Goal: Information Seeking & Learning: Learn about a topic

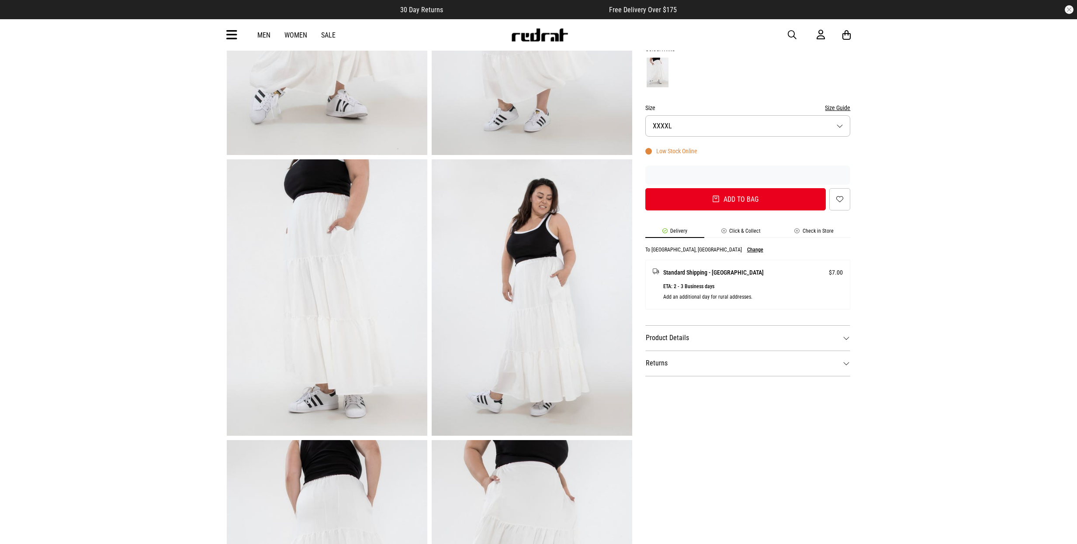
scroll to position [201, 0]
click at [347, 294] on img at bounding box center [327, 298] width 200 height 276
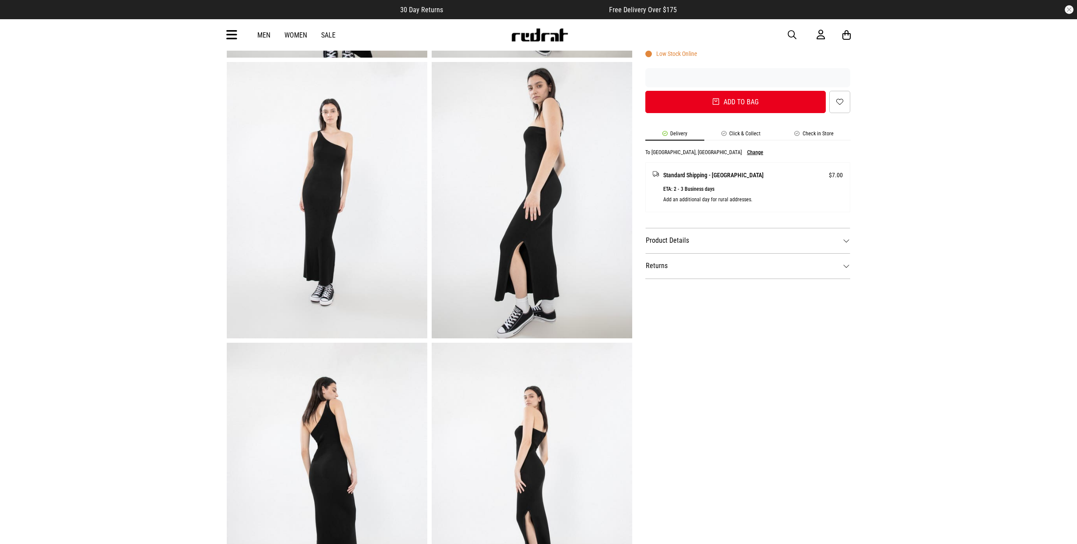
scroll to position [153, 0]
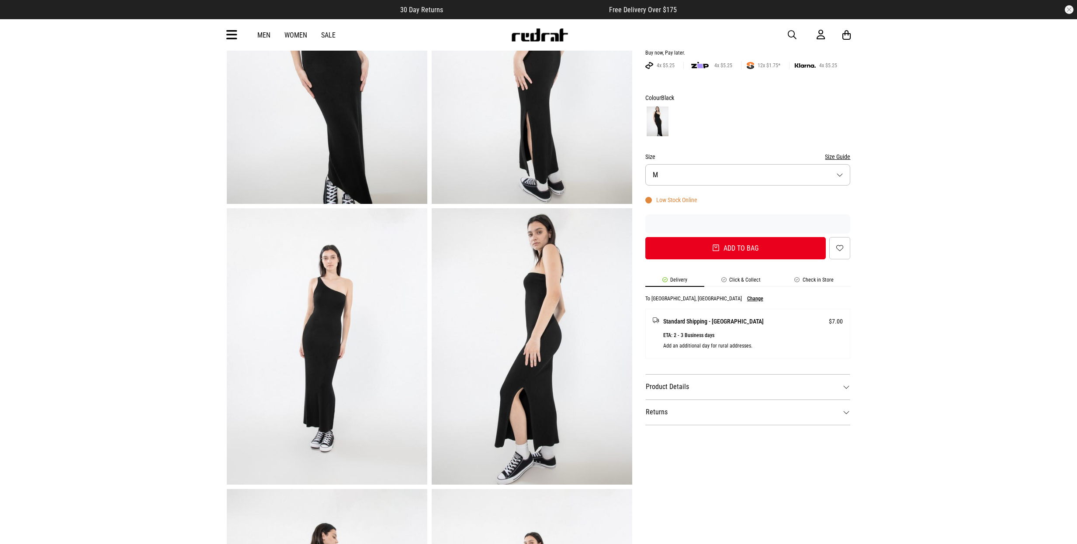
click at [713, 172] on button "Size M" at bounding box center [747, 174] width 205 height 21
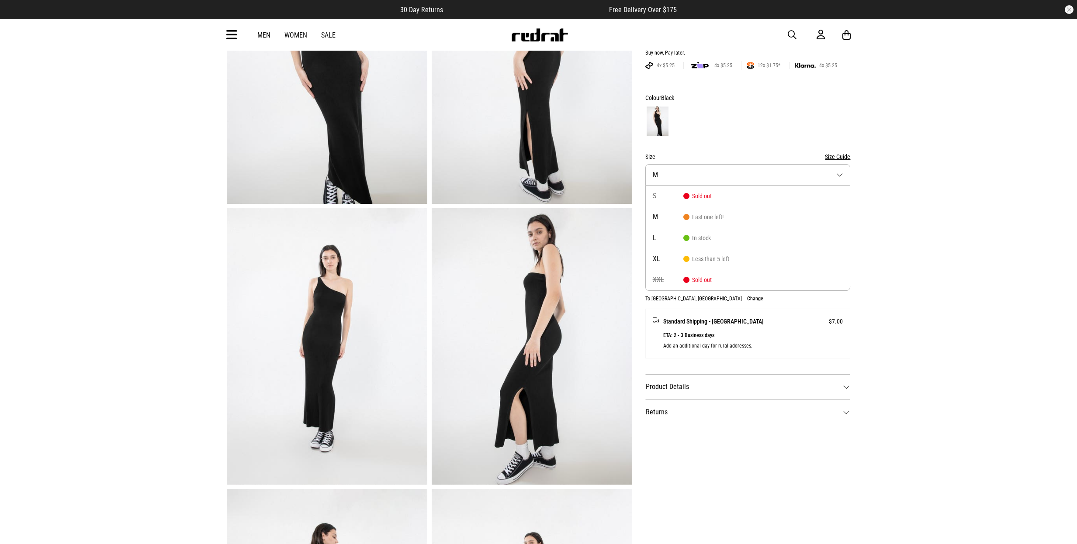
click at [718, 145] on form "Colour Black Size Size Guide Size M S Sold out M Last one left! L In stock XL L…" at bounding box center [747, 176] width 205 height 167
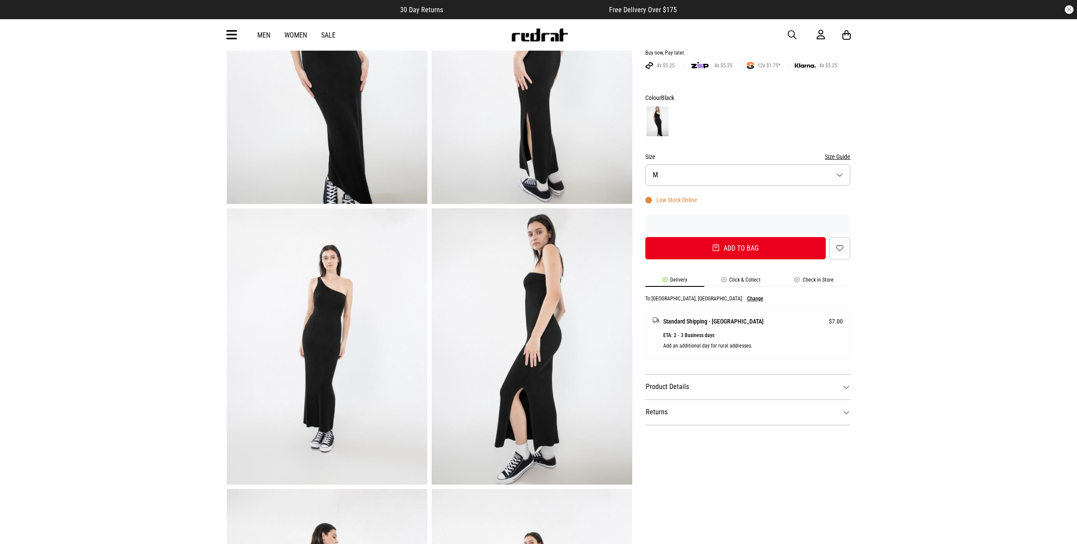
click at [370, 338] on img at bounding box center [327, 346] width 200 height 276
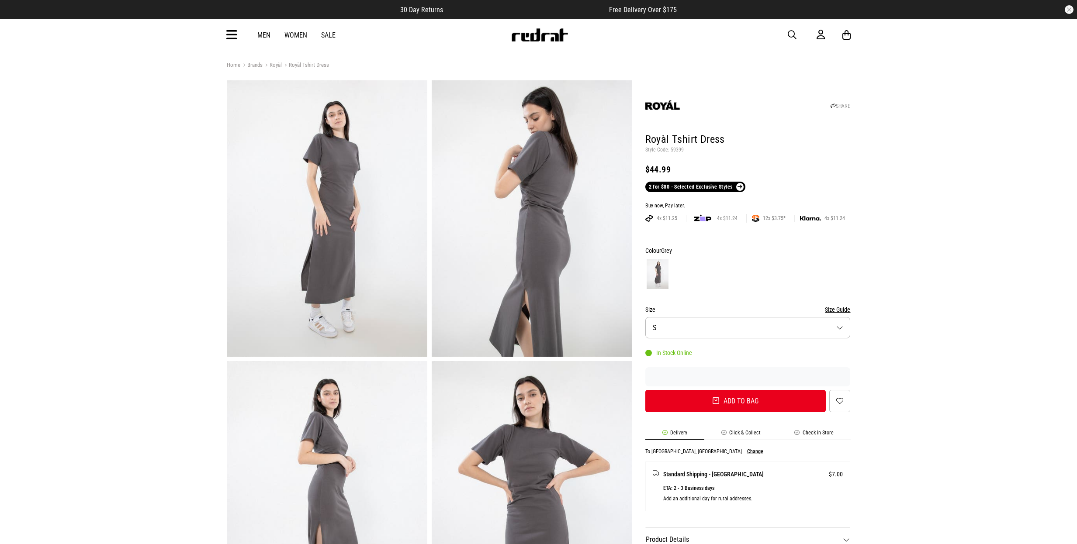
click at [718, 330] on button "Size S" at bounding box center [747, 327] width 205 height 21
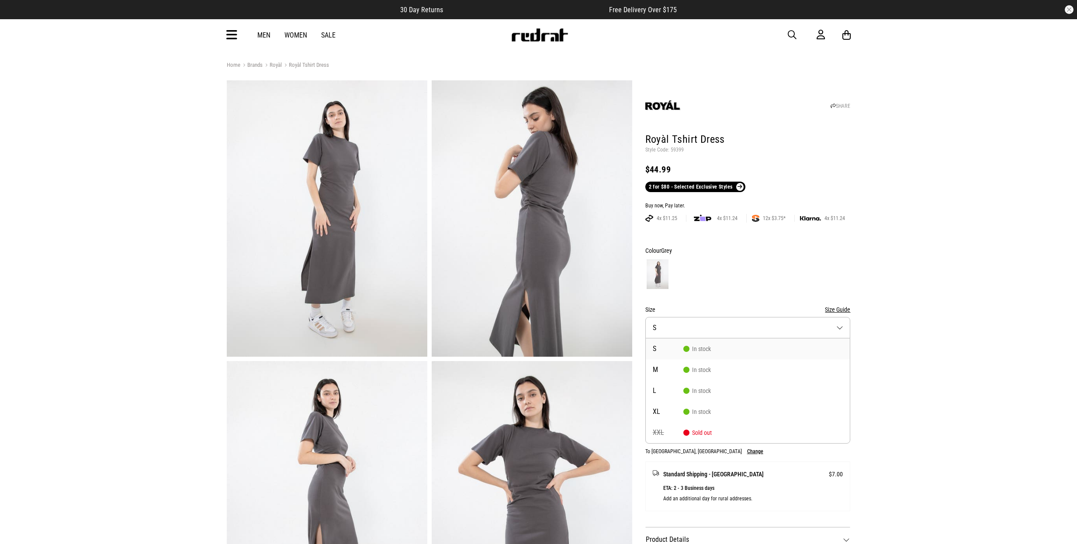
click at [718, 330] on button "Size S" at bounding box center [747, 327] width 205 height 21
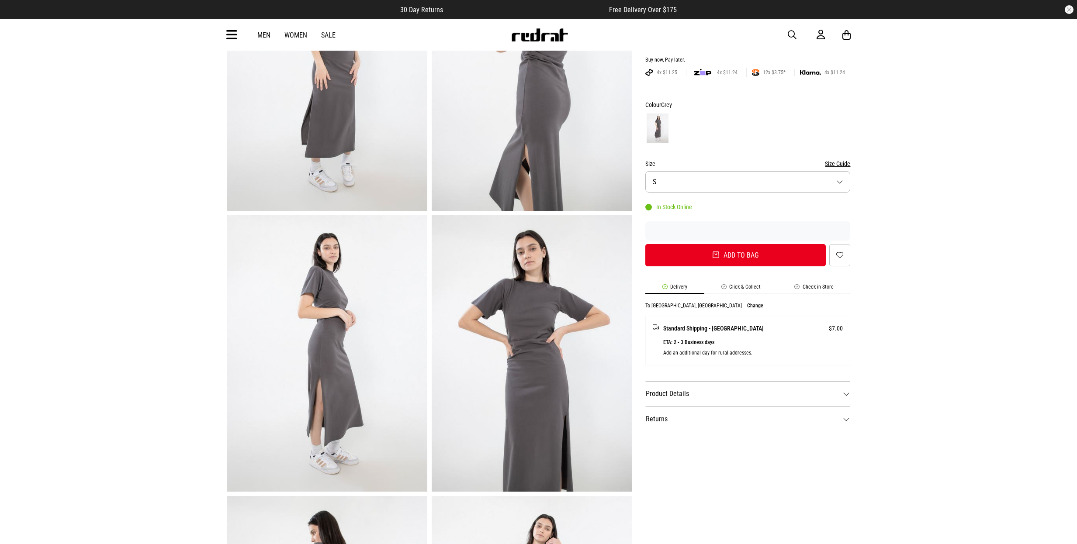
scroll to position [152, 0]
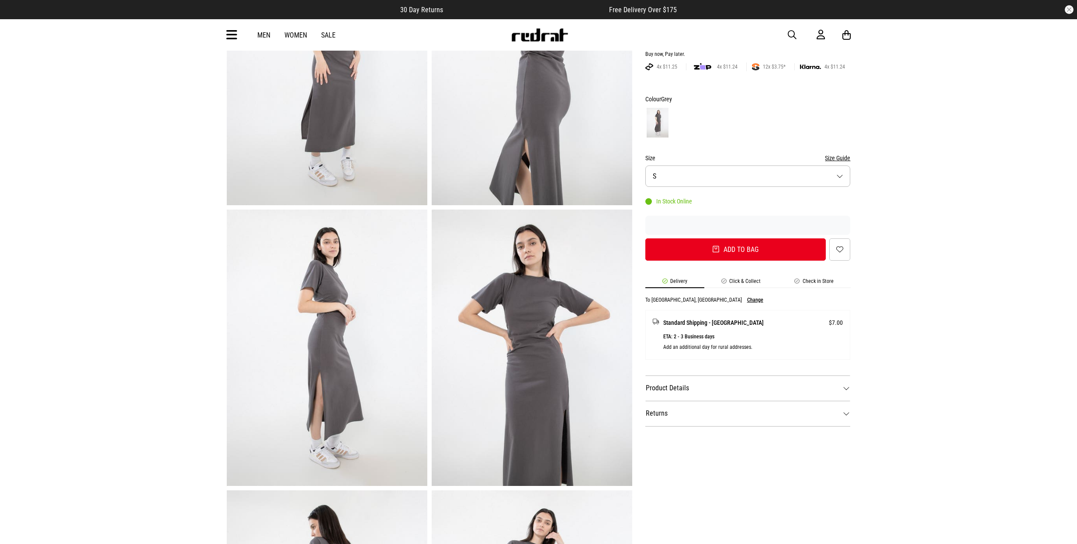
click at [565, 327] on img at bounding box center [532, 348] width 200 height 276
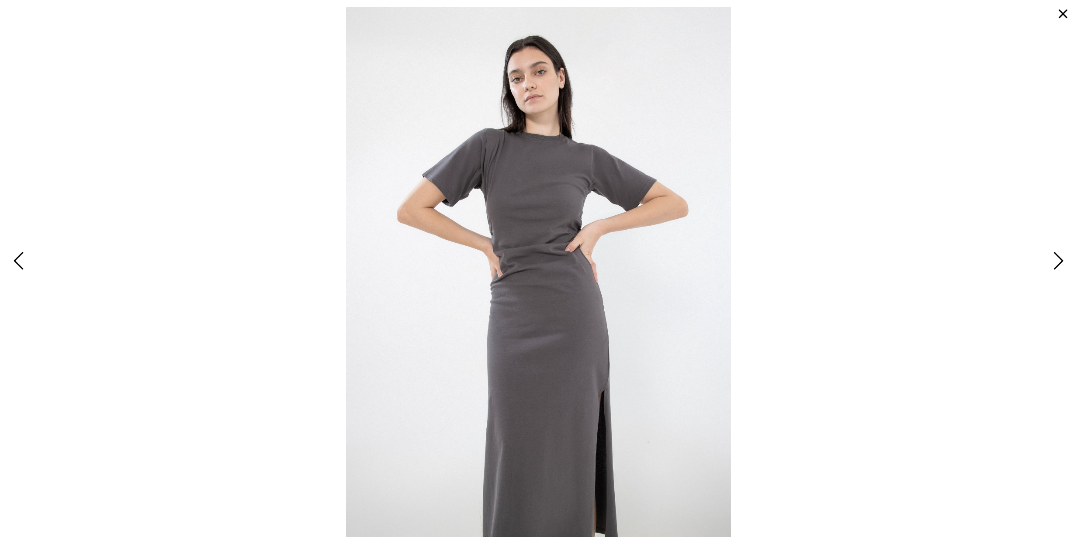
click at [1059, 15] on button "button" at bounding box center [1062, 13] width 21 height 21
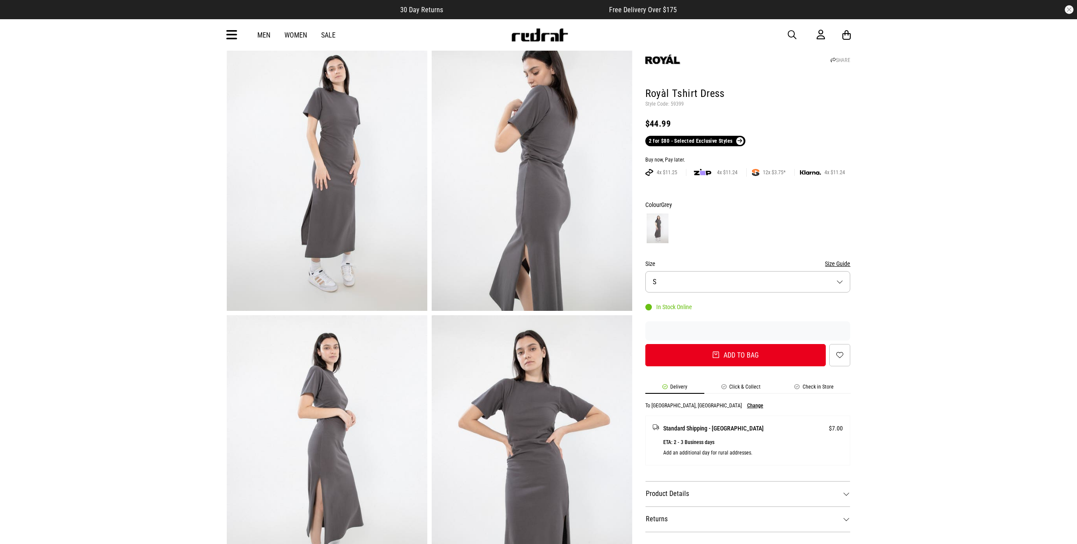
scroll to position [45, 0]
click at [363, 172] on img at bounding box center [327, 173] width 200 height 276
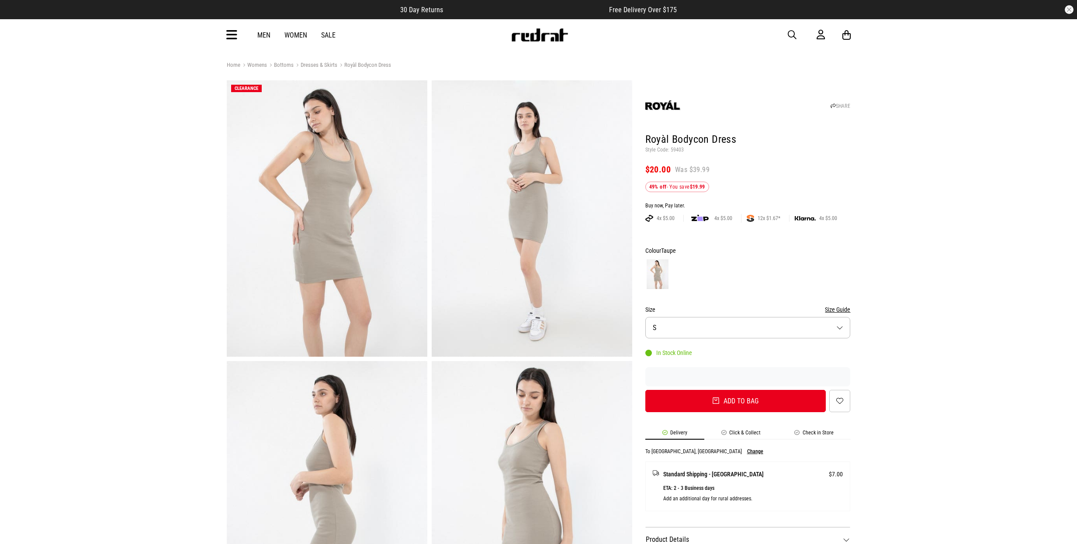
click at [703, 326] on button "Size S" at bounding box center [747, 327] width 205 height 21
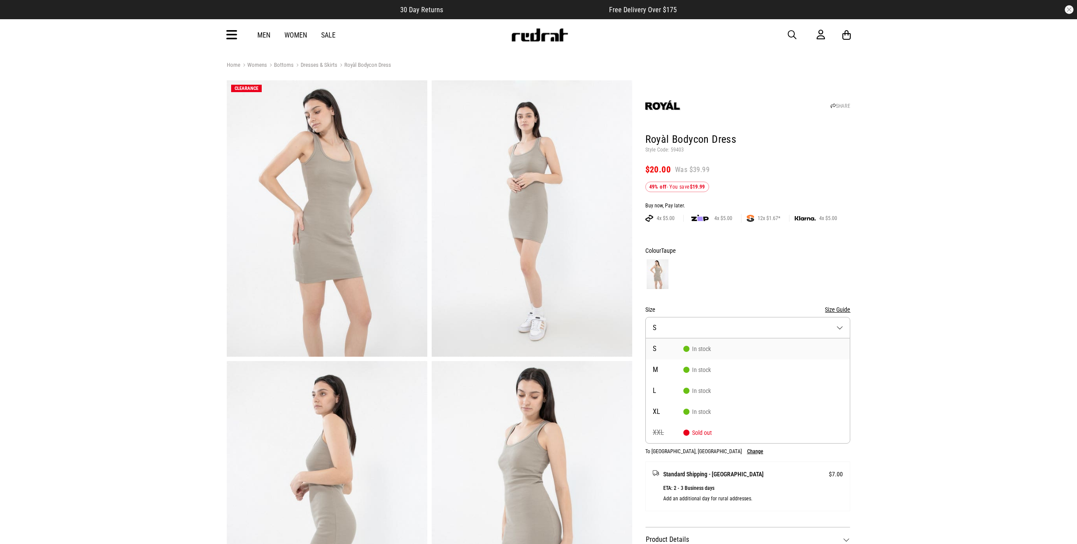
click at [703, 326] on button "Size S" at bounding box center [747, 327] width 205 height 21
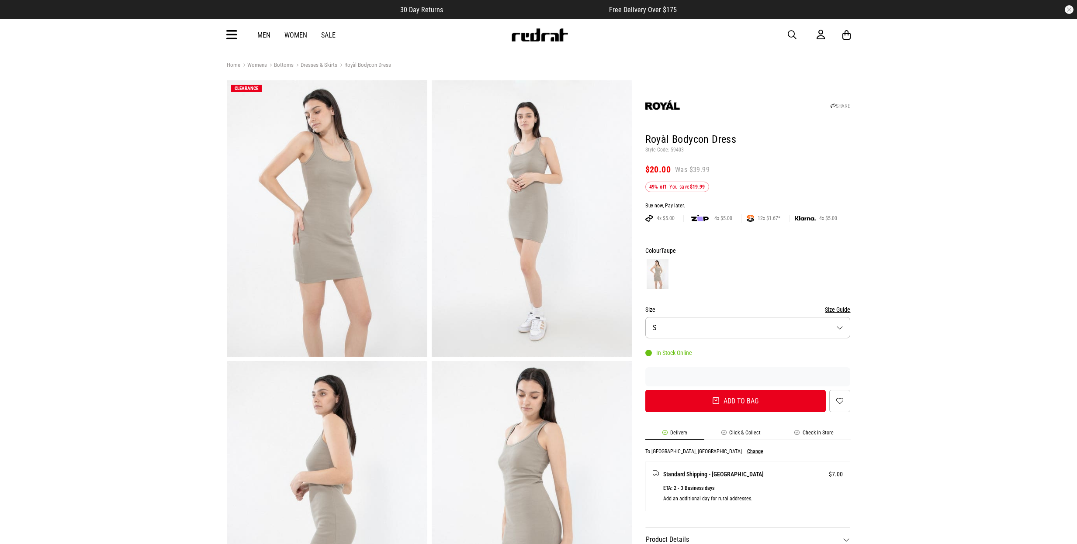
click at [335, 185] on img at bounding box center [327, 218] width 200 height 276
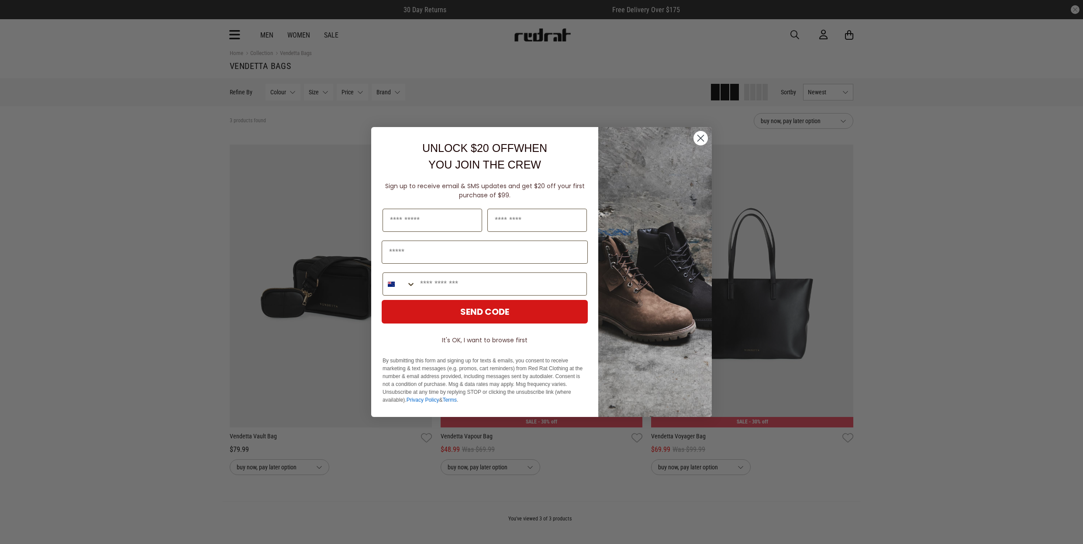
click at [235, 32] on div "Close dialog UNLOCK $20 OFF WHEN YOU JOIN THE CREW Sign up to receive email & S…" at bounding box center [541, 272] width 1083 height 544
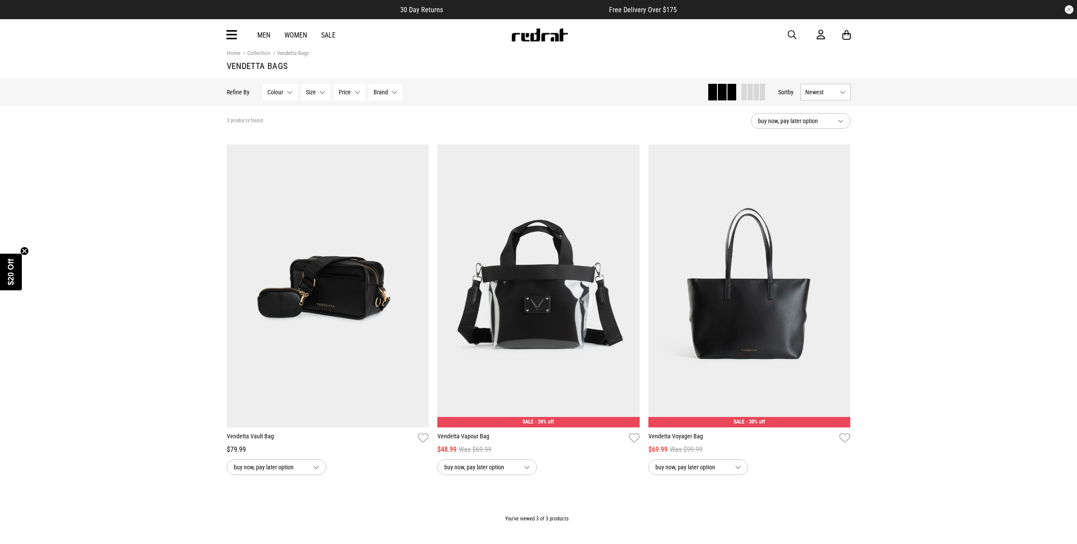
click at [232, 31] on icon at bounding box center [231, 35] width 11 height 14
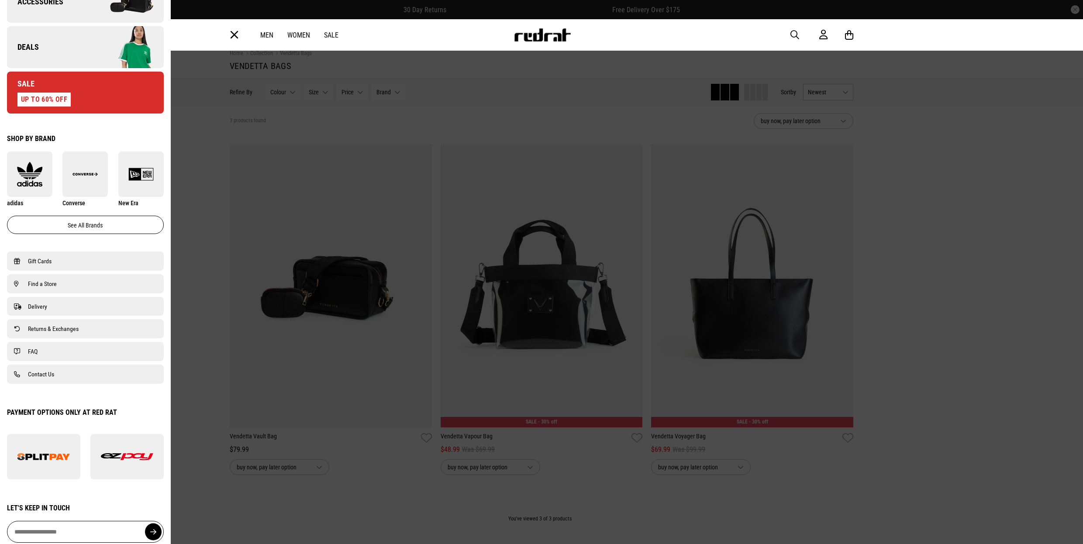
scroll to position [397, 0]
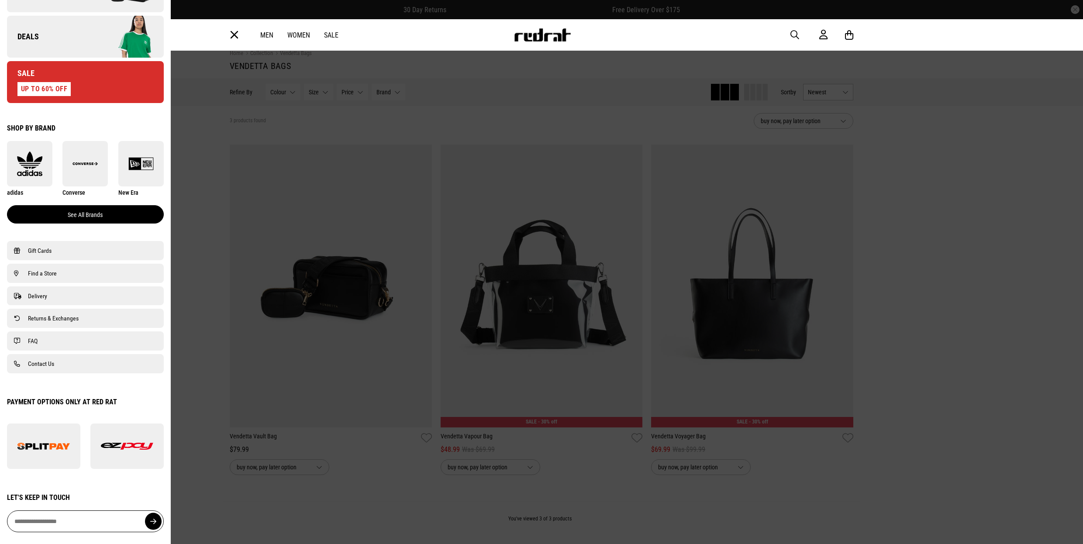
click at [121, 214] on link "See all brands" at bounding box center [85, 214] width 157 height 18
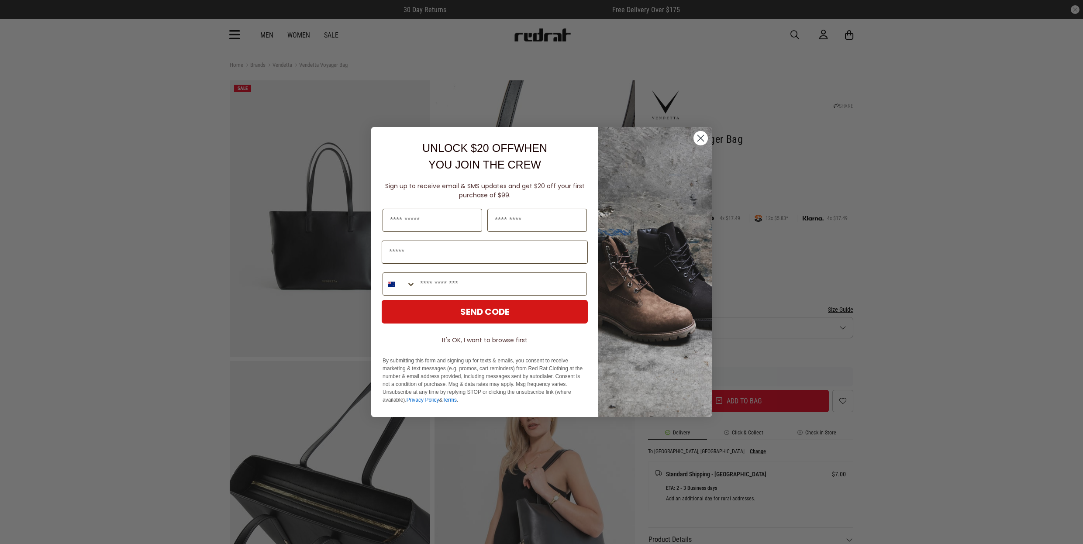
click at [699, 134] on circle "Close dialog" at bounding box center [701, 138] width 14 height 14
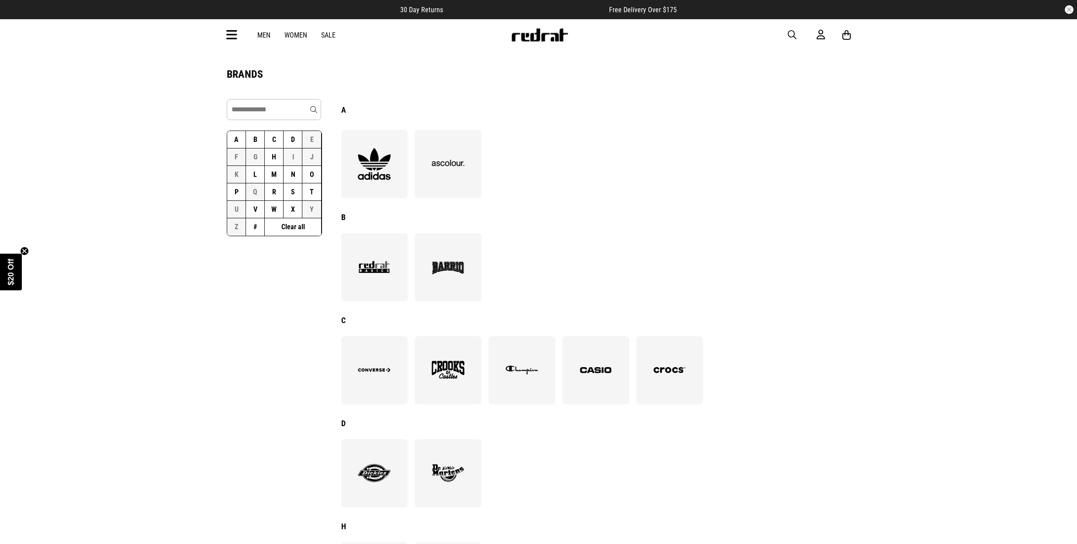
click at [273, 186] on button "R" at bounding box center [274, 191] width 19 height 17
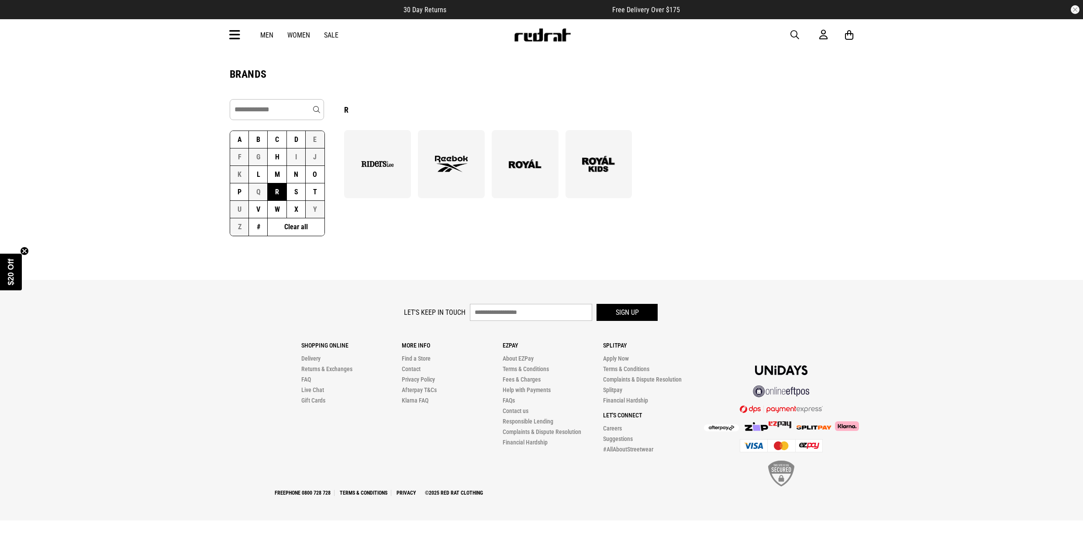
click at [536, 174] on img at bounding box center [525, 164] width 48 height 33
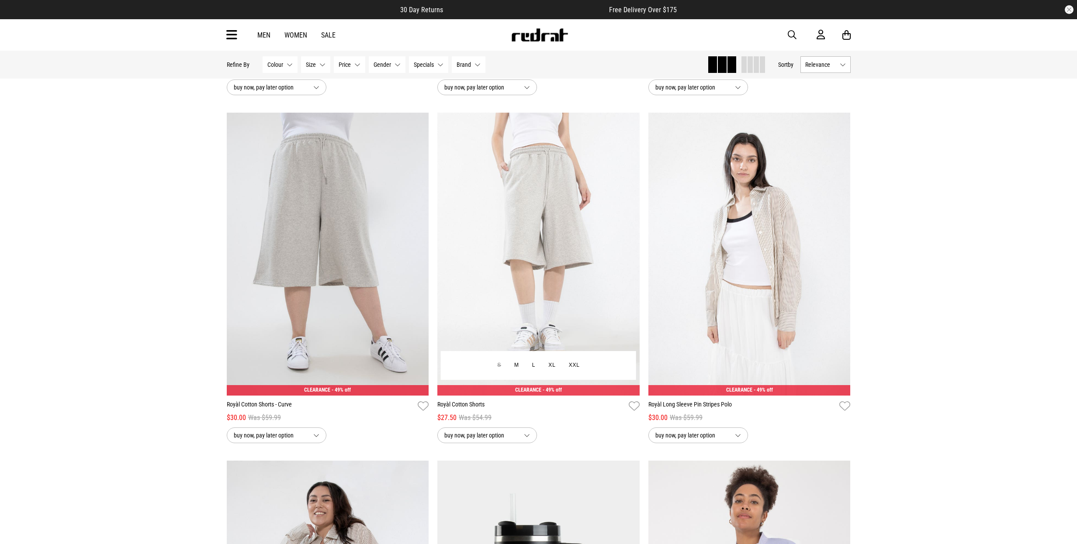
scroll to position [998, 0]
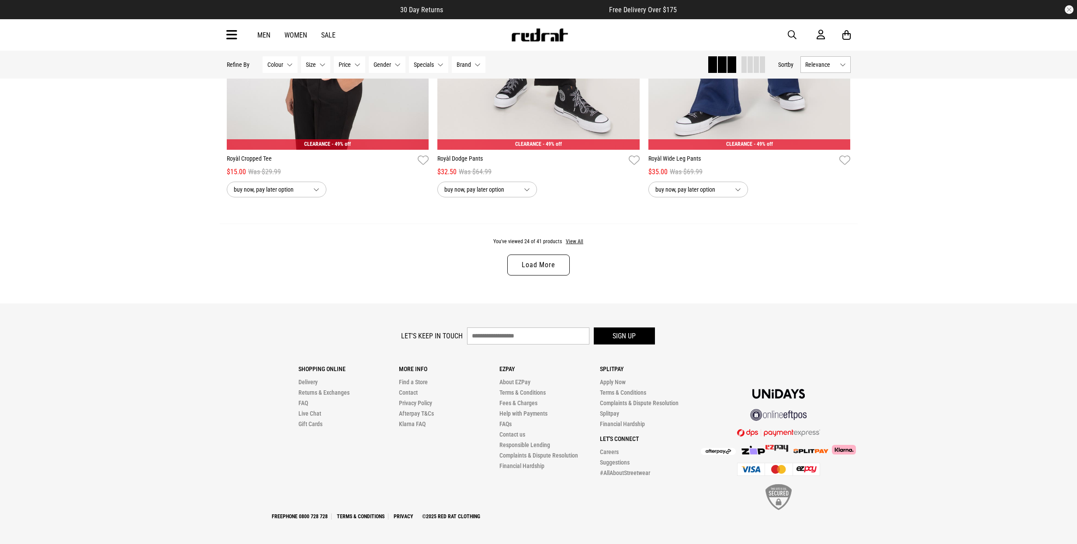
click at [532, 264] on link "Load More" at bounding box center [538, 265] width 62 height 21
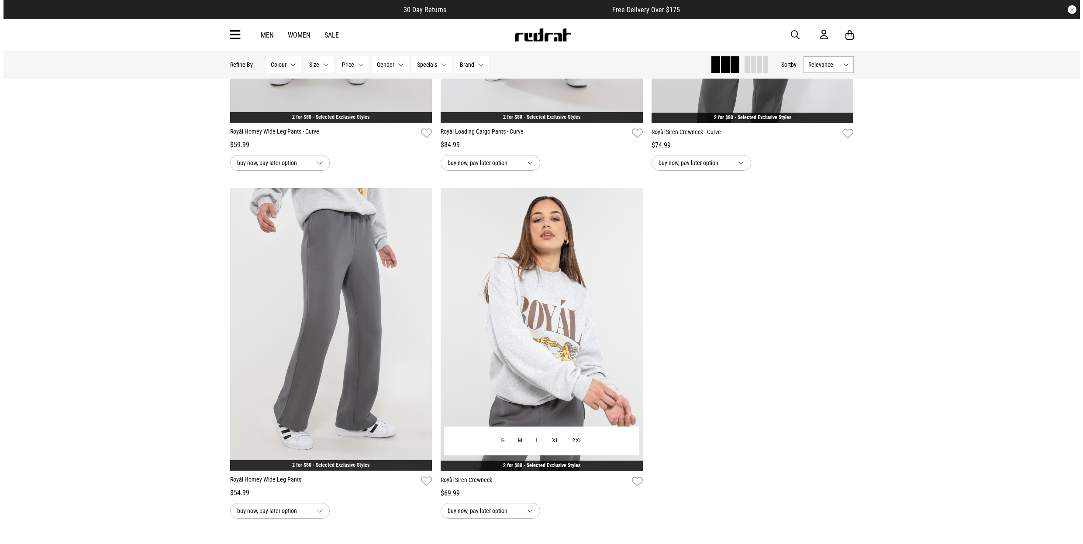
scroll to position [4208, 0]
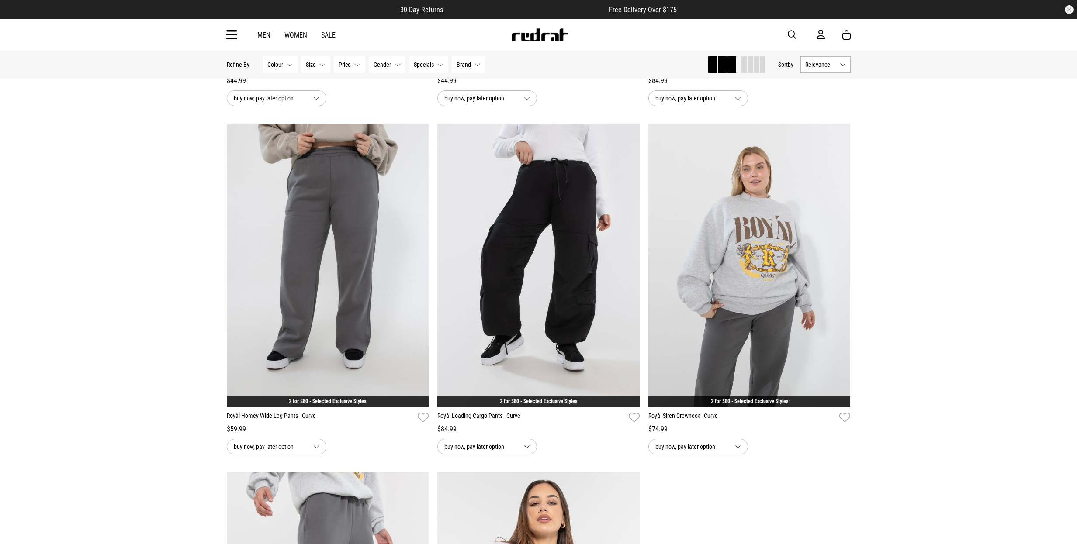
click at [235, 37] on icon at bounding box center [231, 35] width 11 height 14
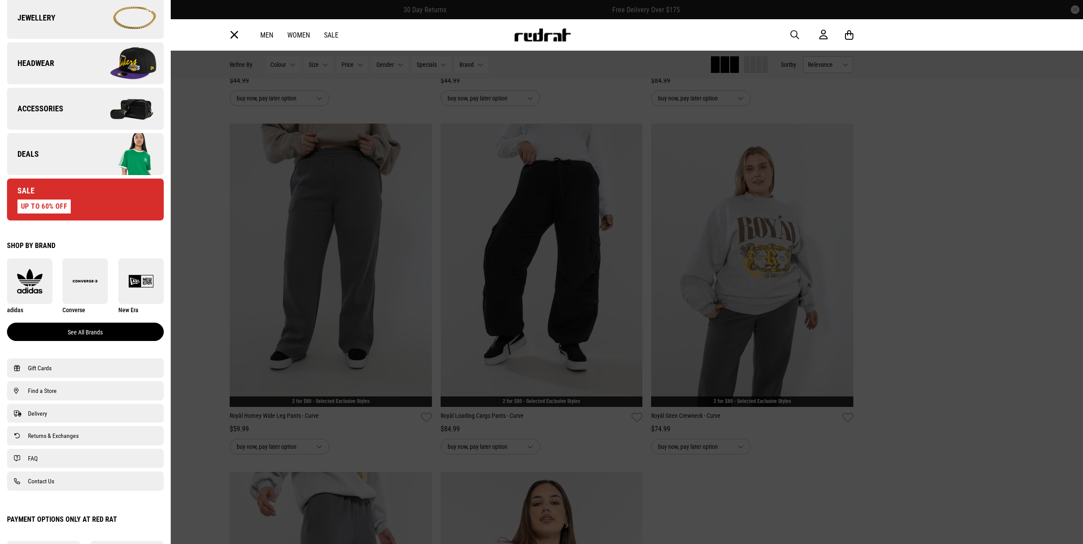
scroll to position [280, 0]
click at [109, 334] on link "See all brands" at bounding box center [85, 331] width 157 height 18
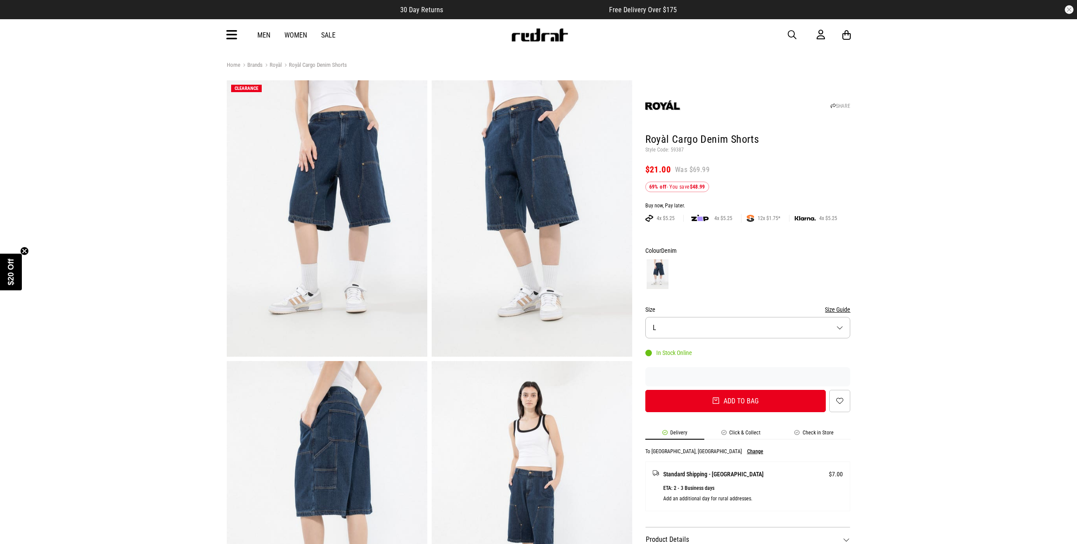
click at [380, 221] on img at bounding box center [327, 218] width 200 height 276
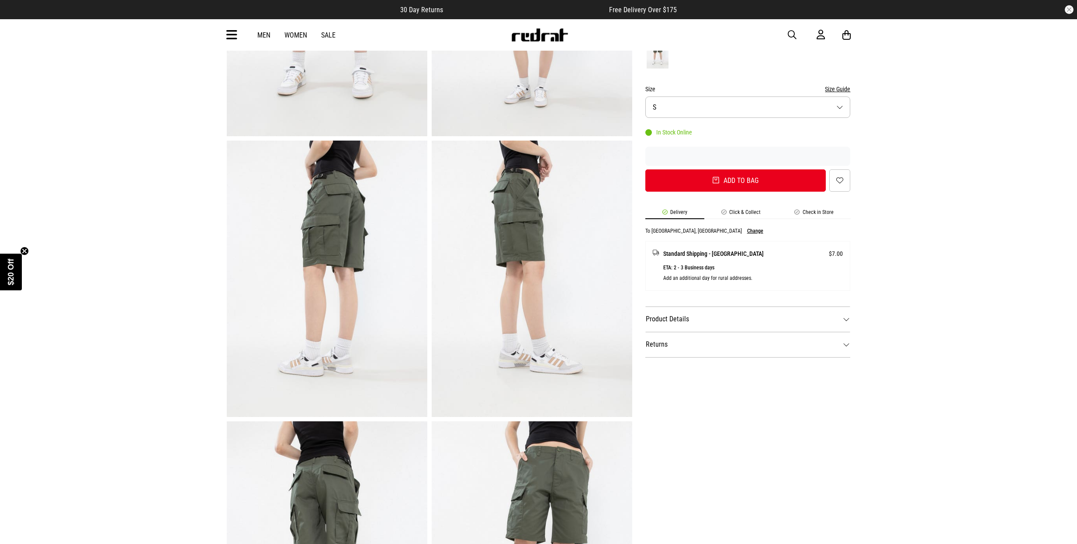
scroll to position [104, 0]
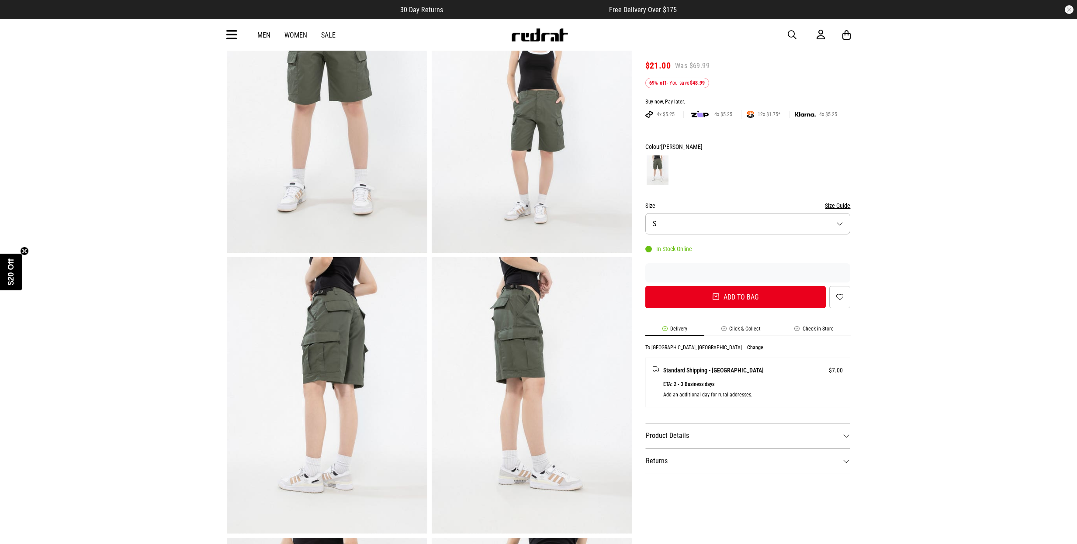
click at [717, 226] on button "Size S" at bounding box center [747, 223] width 205 height 21
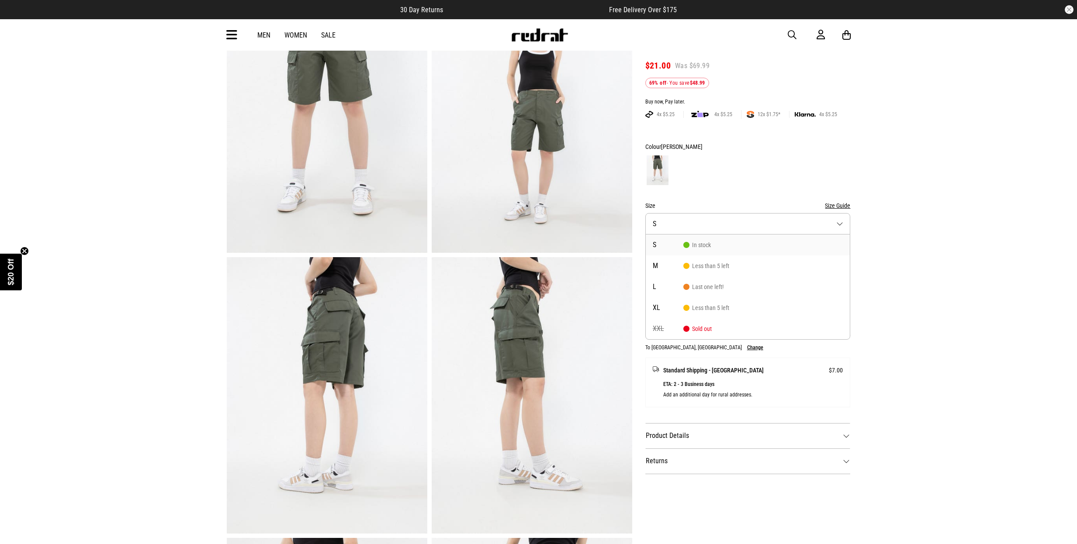
click at [717, 224] on button "Size S" at bounding box center [747, 223] width 205 height 21
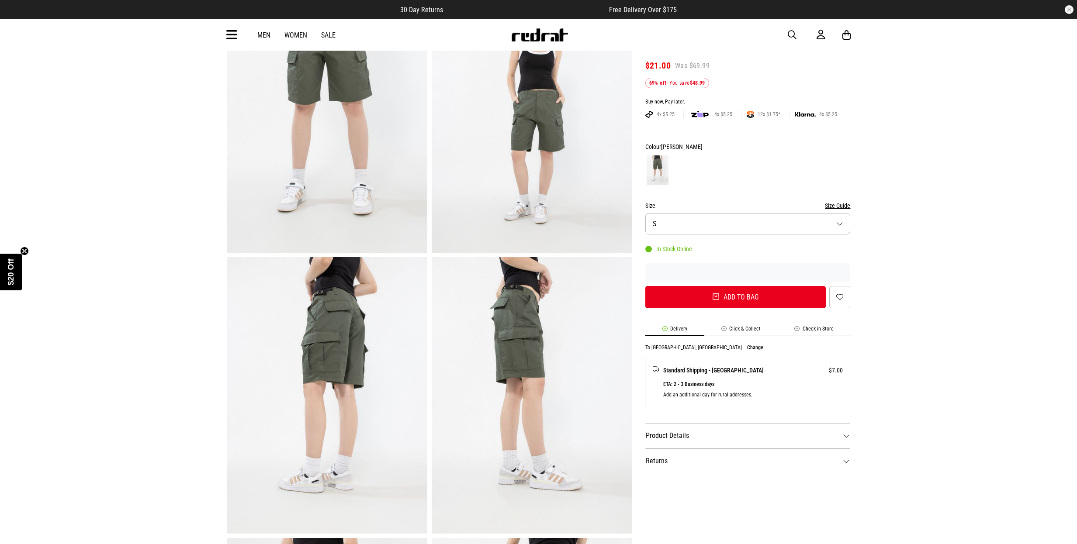
click at [362, 196] on img at bounding box center [327, 114] width 200 height 276
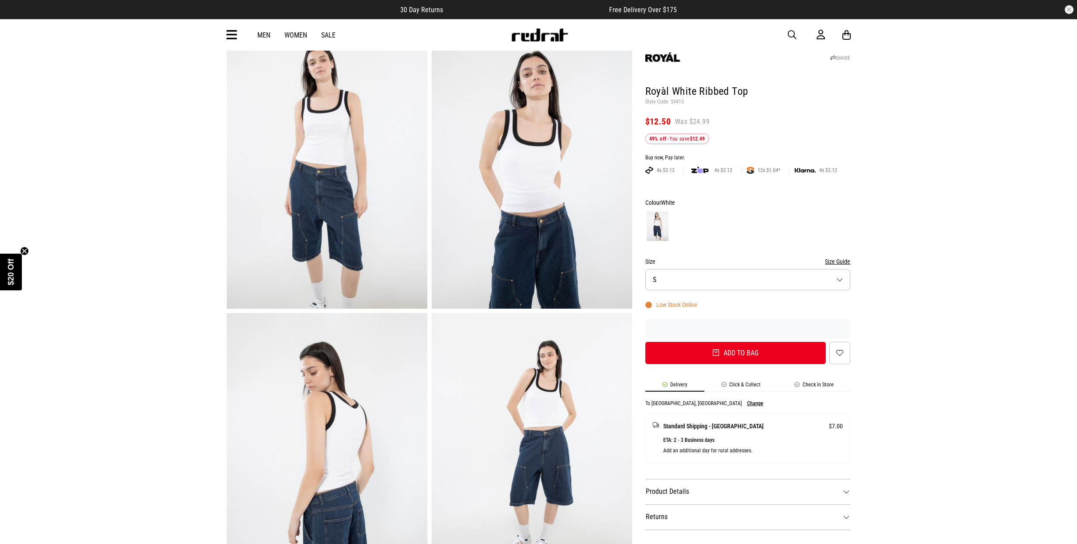
scroll to position [50, 0]
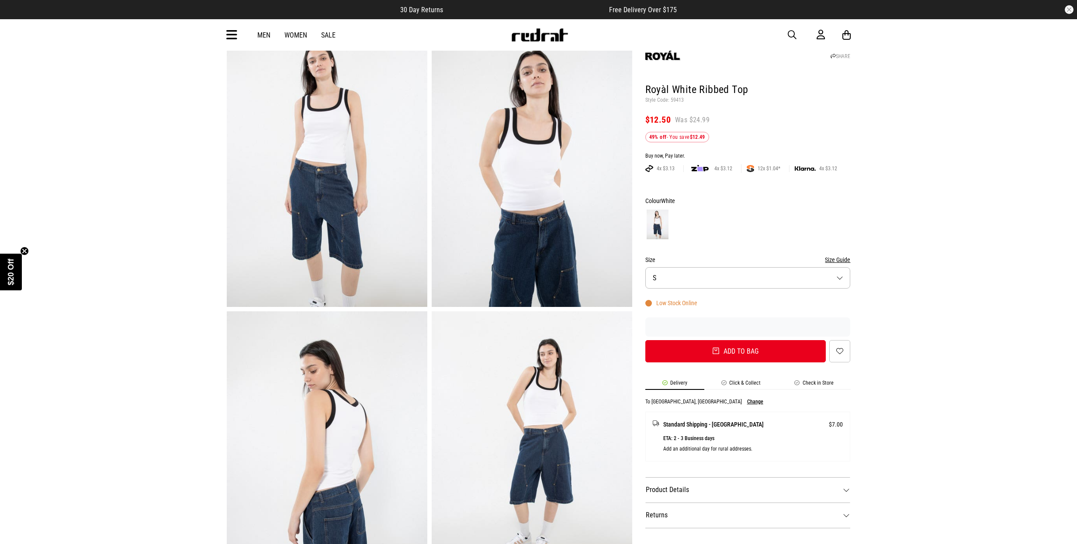
click at [546, 214] on img at bounding box center [532, 169] width 200 height 276
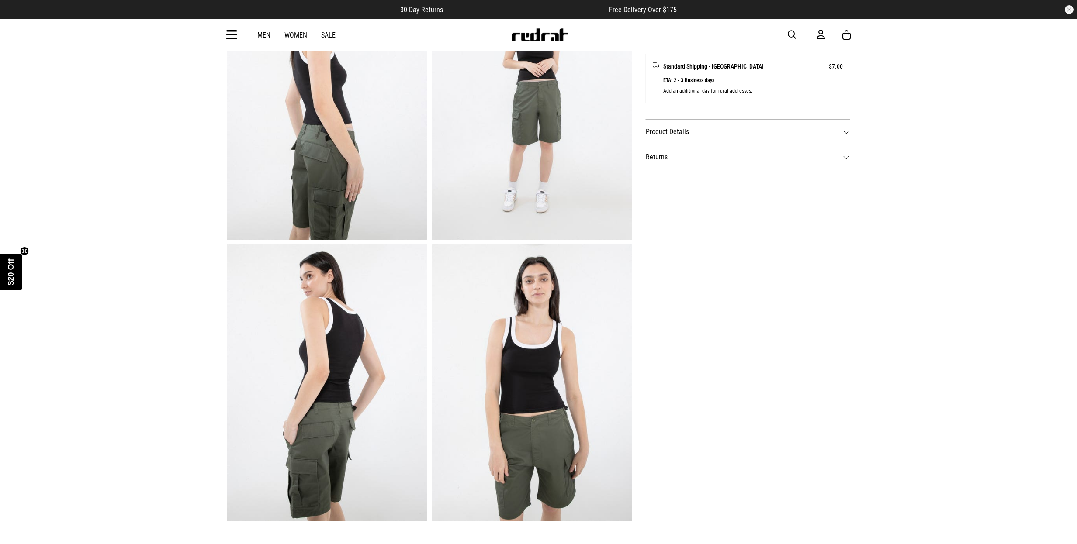
scroll to position [405, 0]
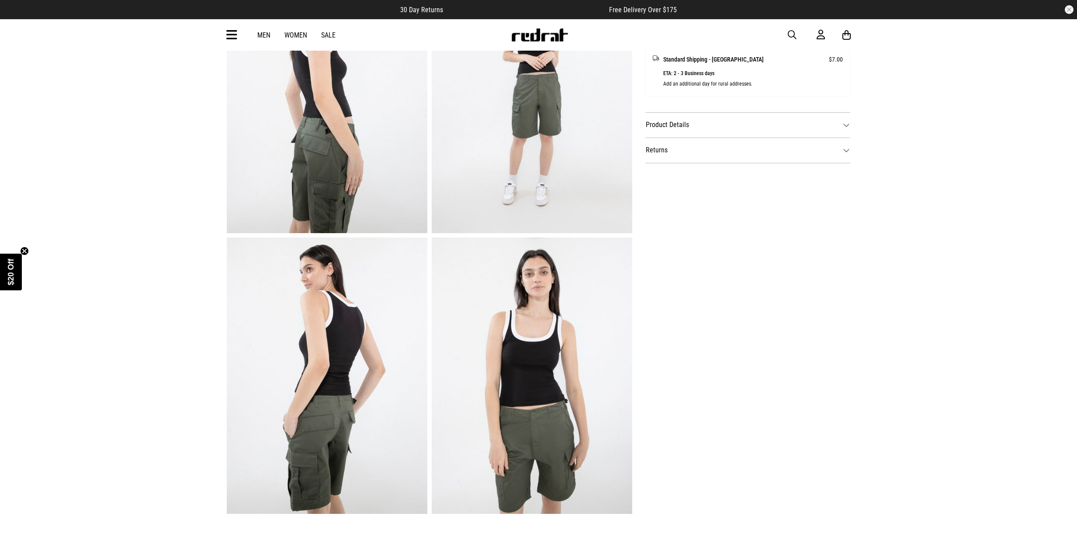
click at [558, 330] on img at bounding box center [532, 376] width 200 height 276
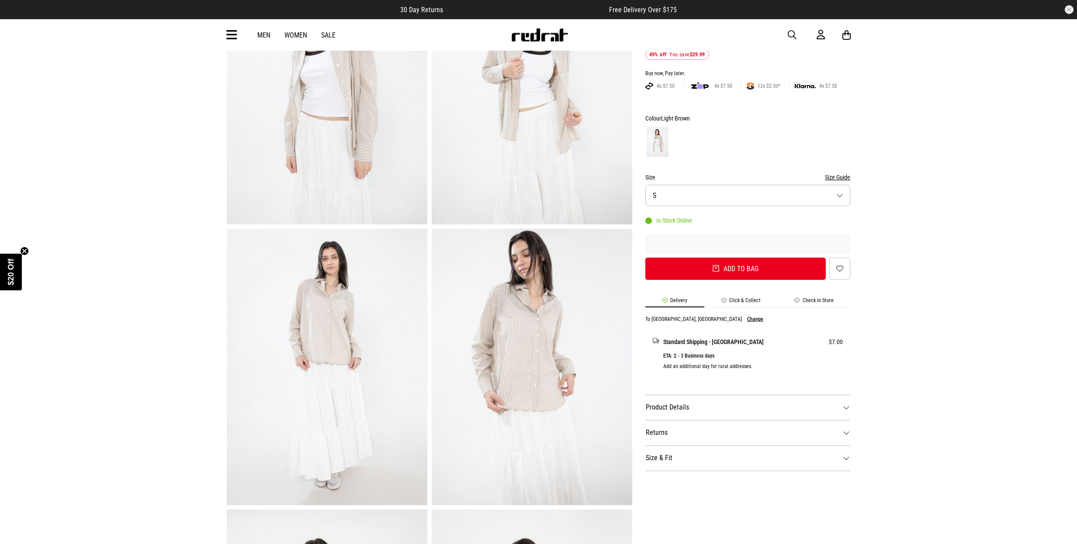
scroll to position [145, 0]
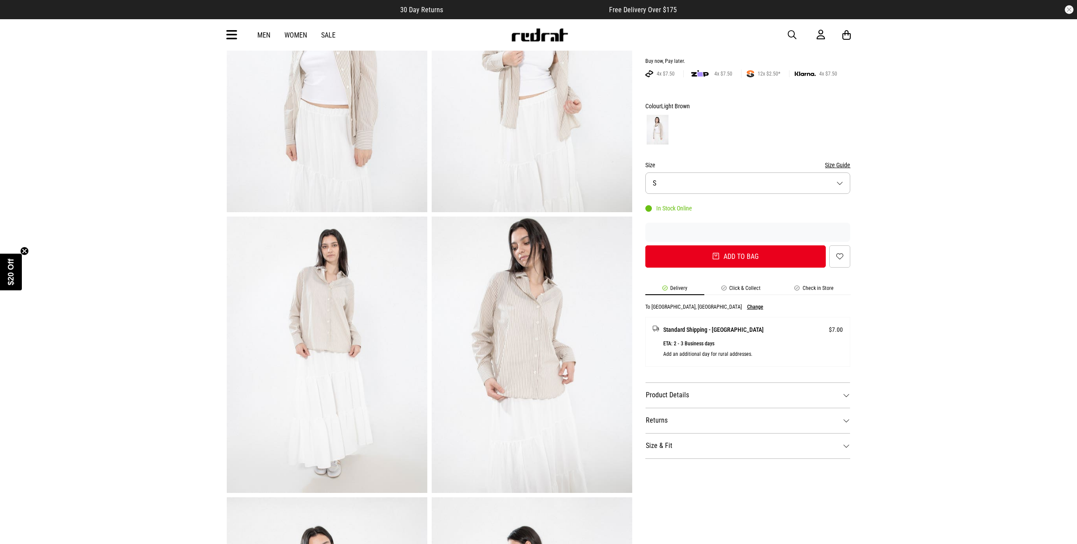
click at [562, 318] on img at bounding box center [532, 355] width 200 height 276
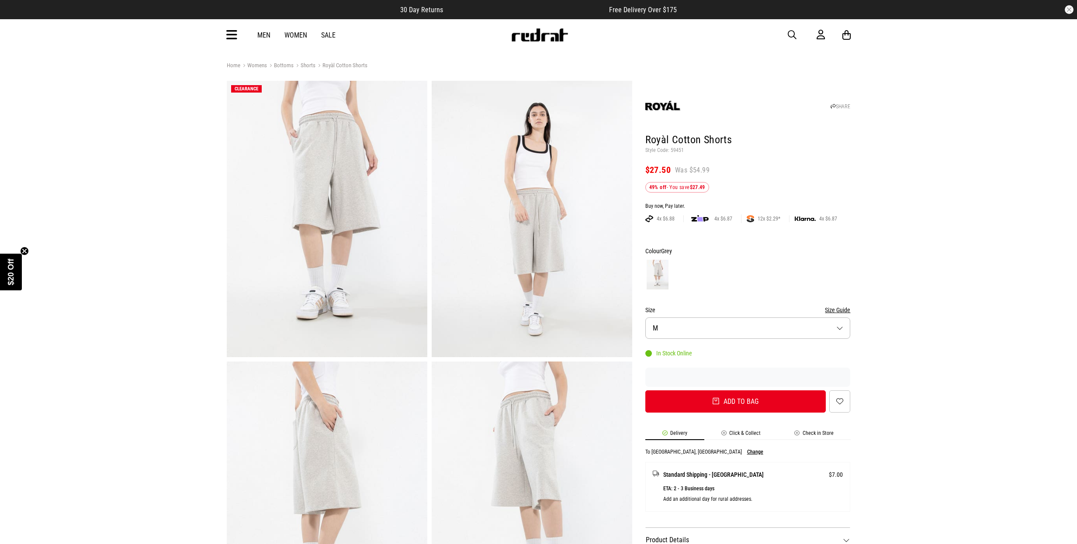
click at [376, 210] on img at bounding box center [327, 219] width 200 height 276
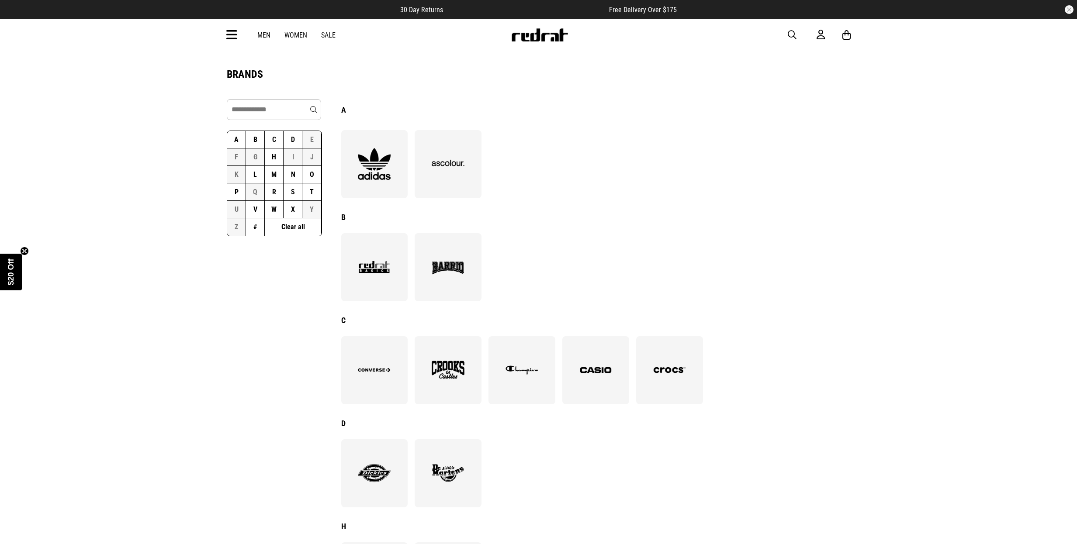
click at [269, 192] on button "R" at bounding box center [274, 191] width 19 height 17
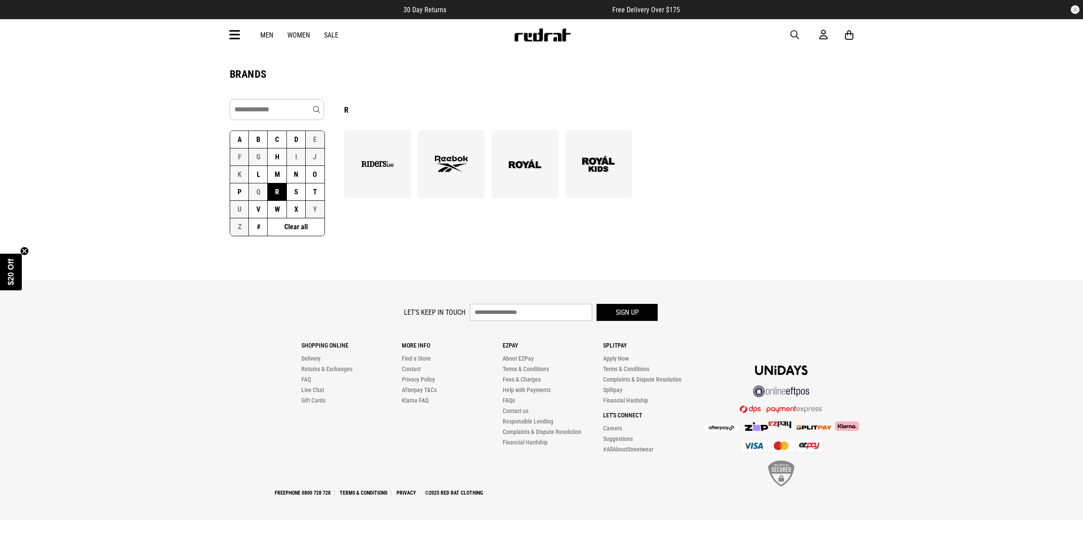
click at [587, 169] on img at bounding box center [599, 164] width 48 height 33
